Goal: Information Seeking & Learning: Find specific fact

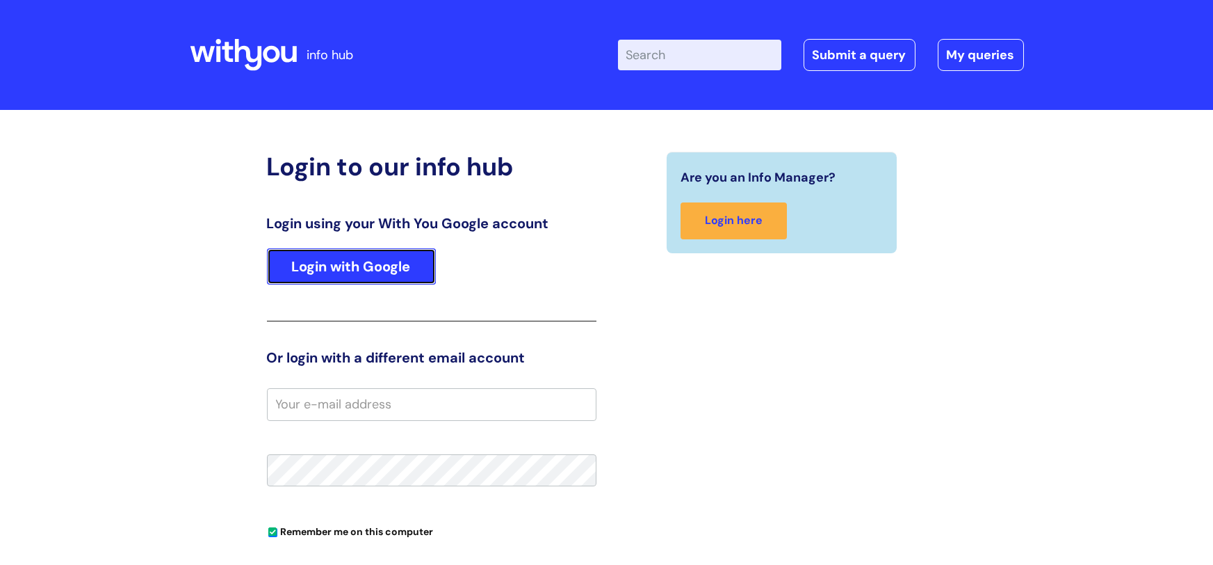
click at [373, 275] on link "Login with Google" at bounding box center [351, 266] width 169 height 36
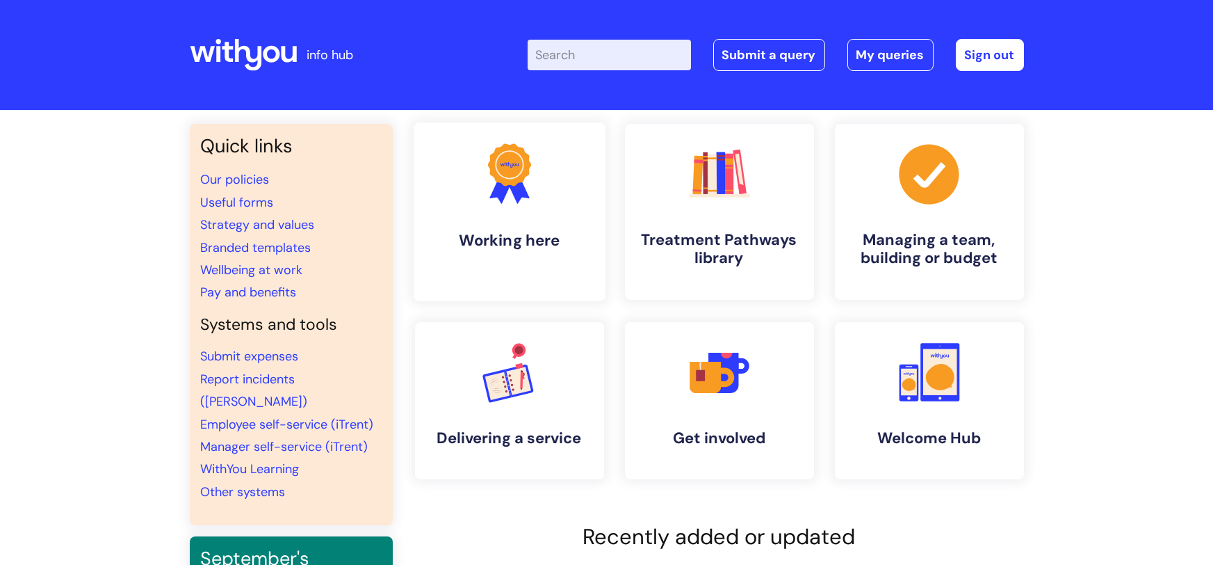
click at [551, 205] on link ".cls-1{fill:#f89b22;}.cls-1,.cls-2,.cls-3{stroke-width:0px;}.cls-2{fill:#2d3cff…" at bounding box center [509, 211] width 192 height 179
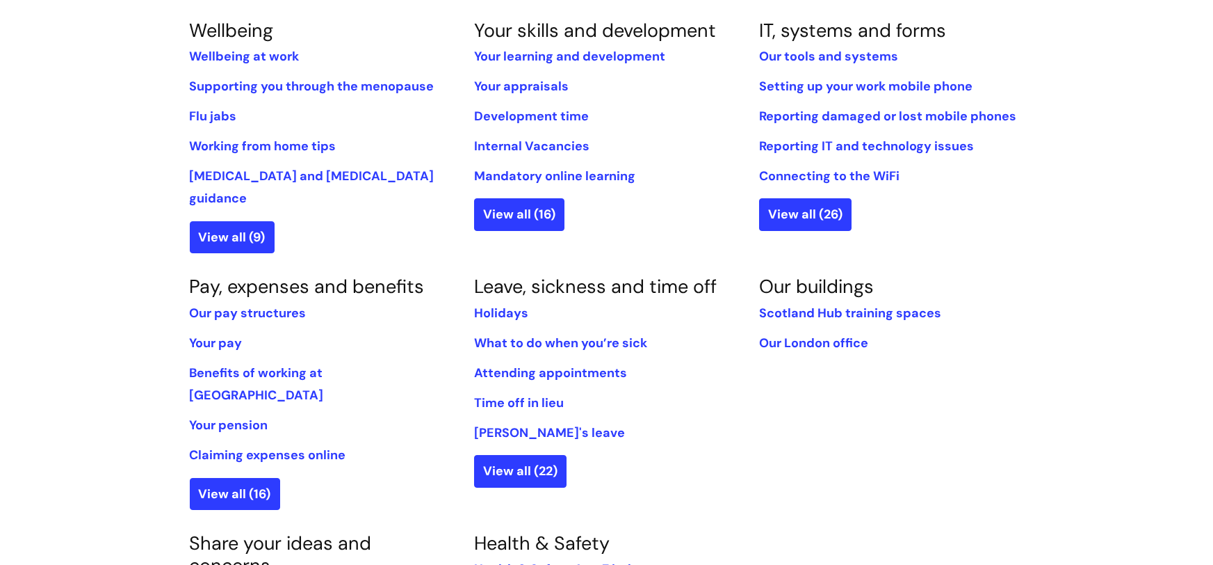
scroll to position [617, 0]
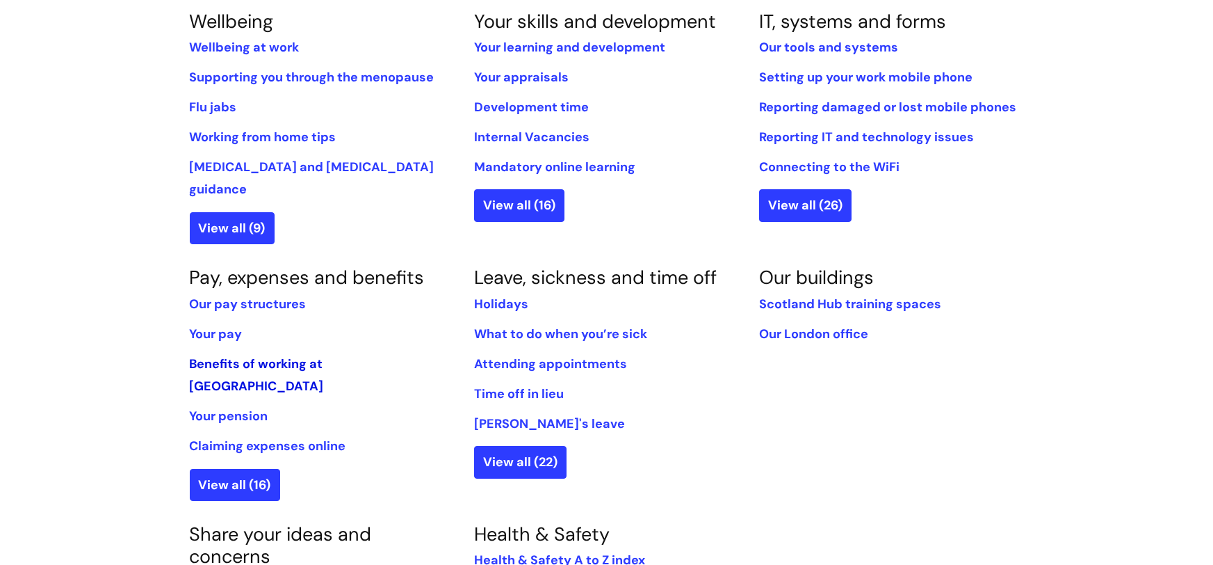
click at [298, 355] on link "Benefits of working at WithYou" at bounding box center [257, 374] width 134 height 39
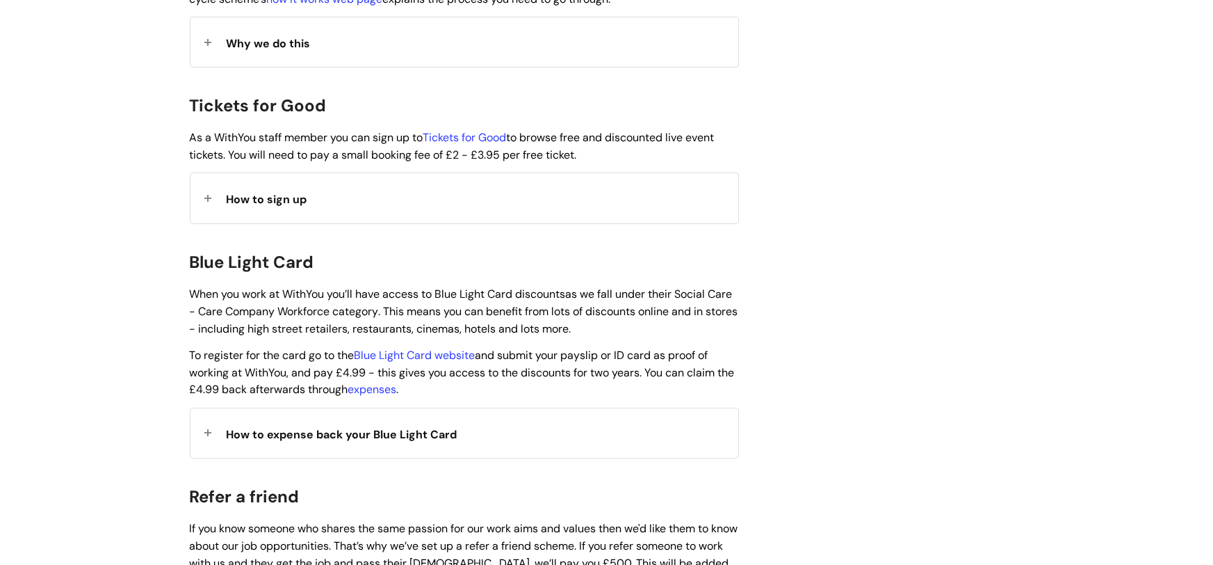
scroll to position [1265, 0]
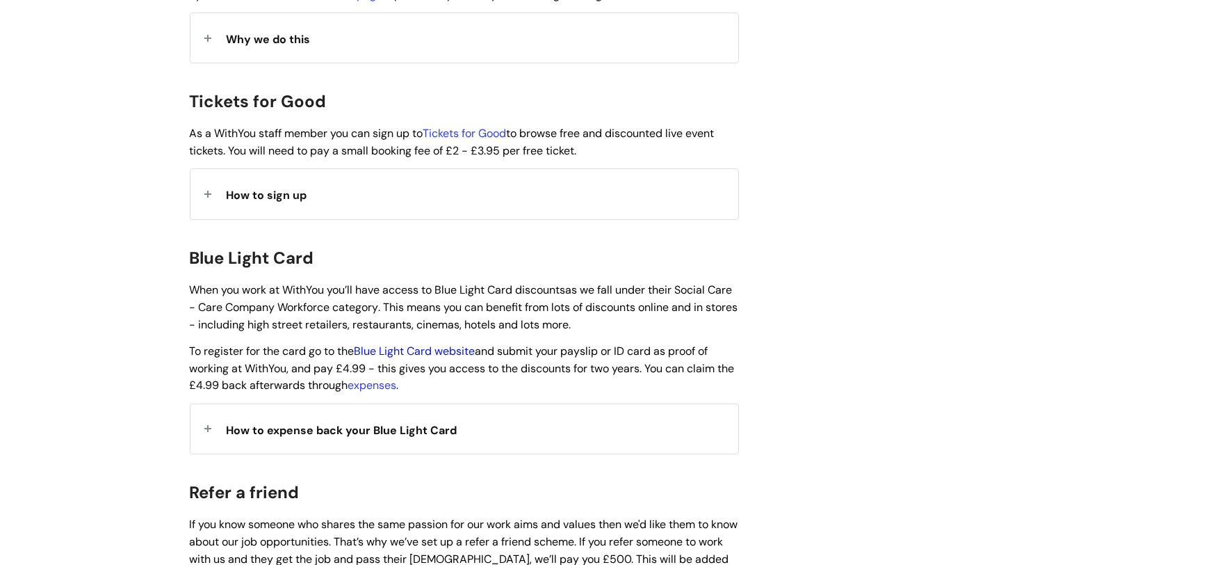
click at [437, 343] on link "Blue Light Card website" at bounding box center [415, 350] width 121 height 15
